Goal: Task Accomplishment & Management: Manage account settings

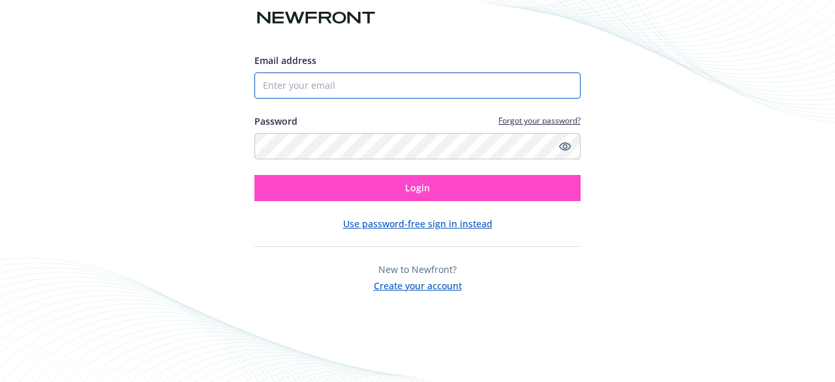
type input "[EMAIL_ADDRESS][DOMAIN_NAME]"
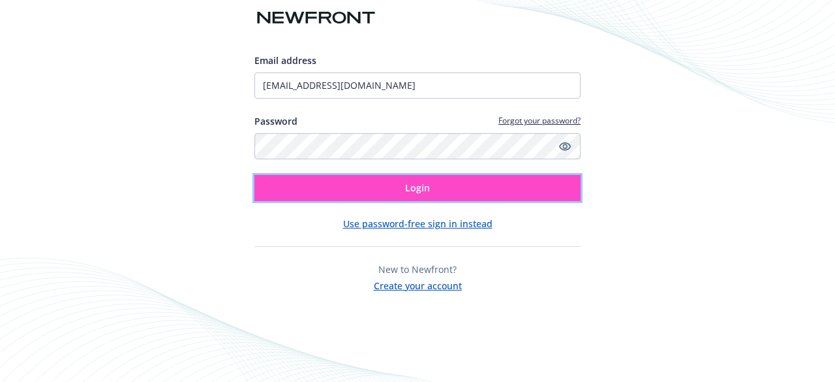
click at [479, 179] on button "Login" at bounding box center [417, 188] width 326 height 26
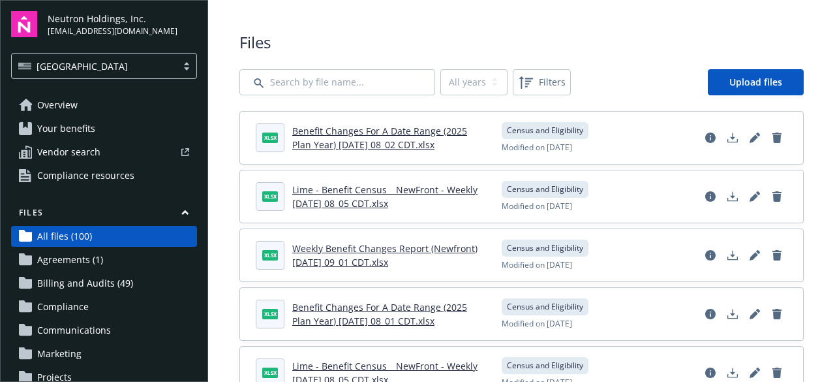
click at [698, 74] on div "All years 2025 2024 Filters Upload files" at bounding box center [521, 82] width 564 height 26
click at [709, 80] on link "Upload files" at bounding box center [756, 82] width 96 height 26
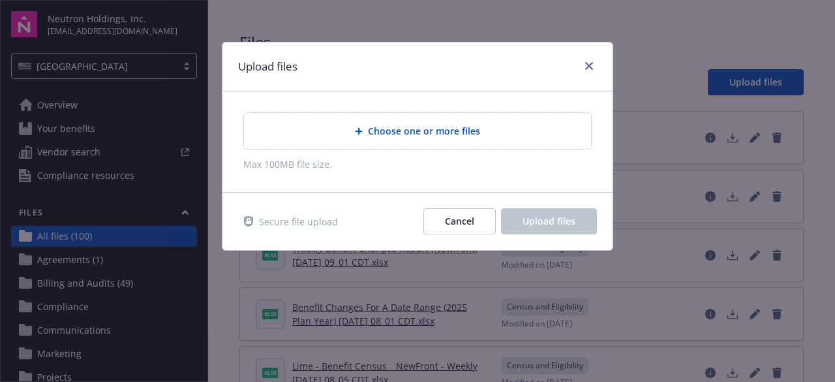
click at [421, 135] on span "Choose one or more files" at bounding box center [424, 131] width 112 height 14
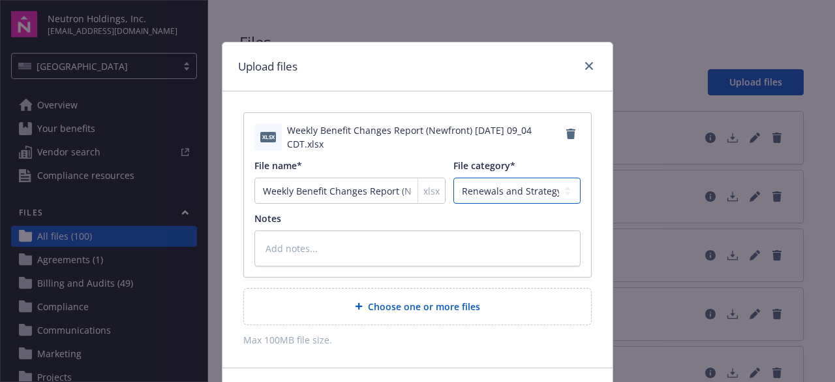
click at [508, 192] on select "Agreements Billing and Audits Census and Eligibility Communications Compliance …" at bounding box center [516, 190] width 127 height 26
select select "Census"
click at [453, 177] on select "Agreements Billing and Audits Census and Eligibility Communications Compliance …" at bounding box center [516, 190] width 127 height 26
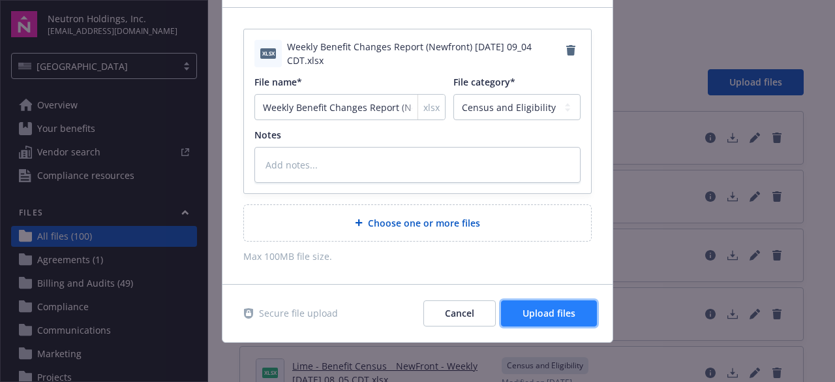
click at [558, 307] on span "Upload files" at bounding box center [549, 313] width 53 height 12
type textarea "x"
